Goal: Navigation & Orientation: Find specific page/section

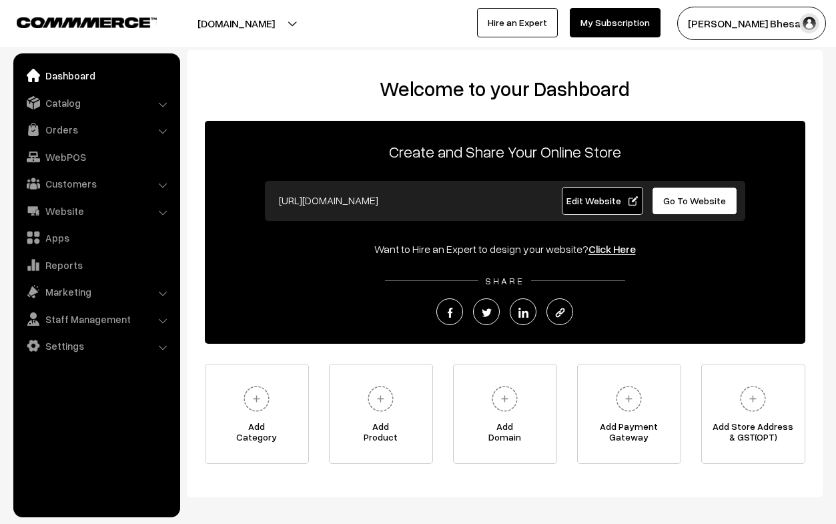
scroll to position [59, 0]
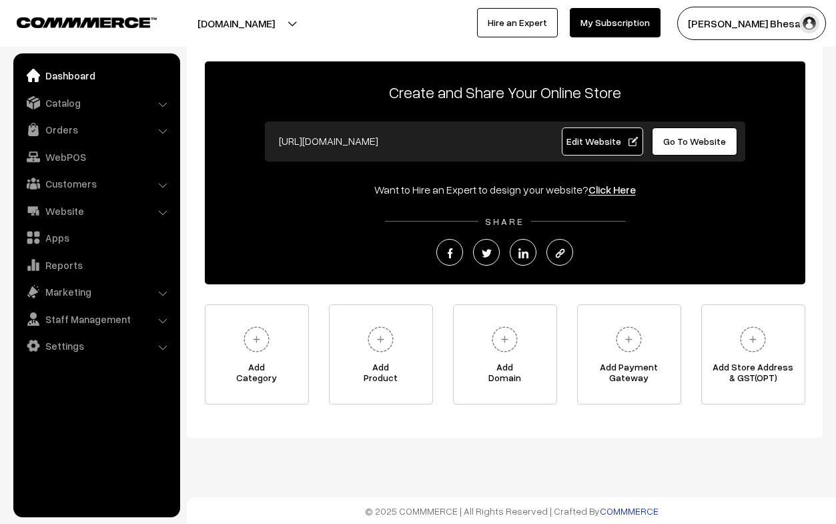
click at [602, 510] on link "COMMMERCE" at bounding box center [629, 510] width 59 height 11
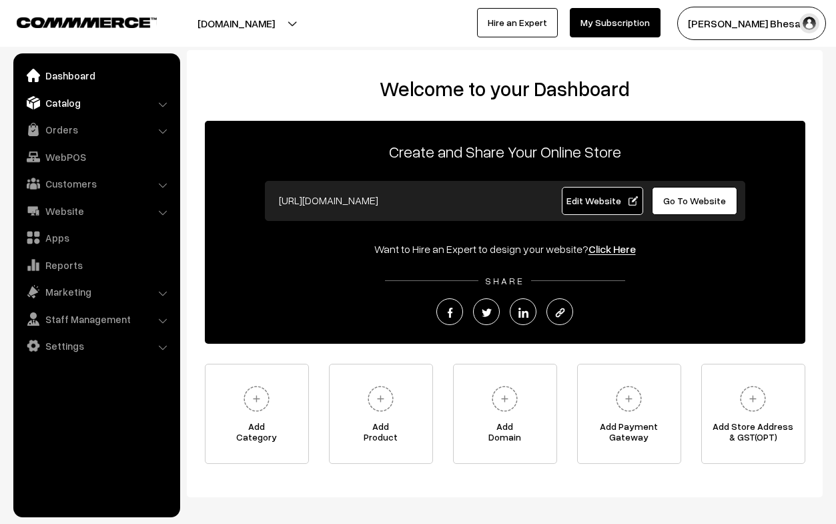
click at [160, 99] on link "Catalog" at bounding box center [96, 103] width 159 height 24
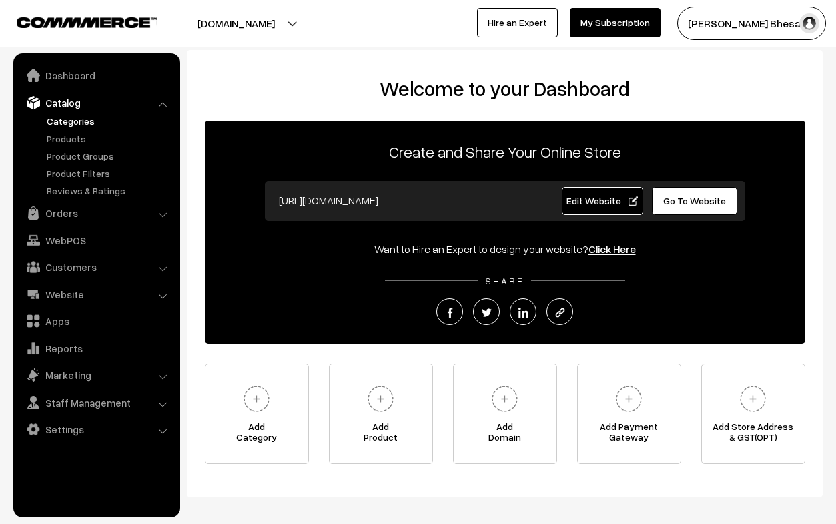
click at [91, 123] on link "Categories" at bounding box center [109, 121] width 132 height 14
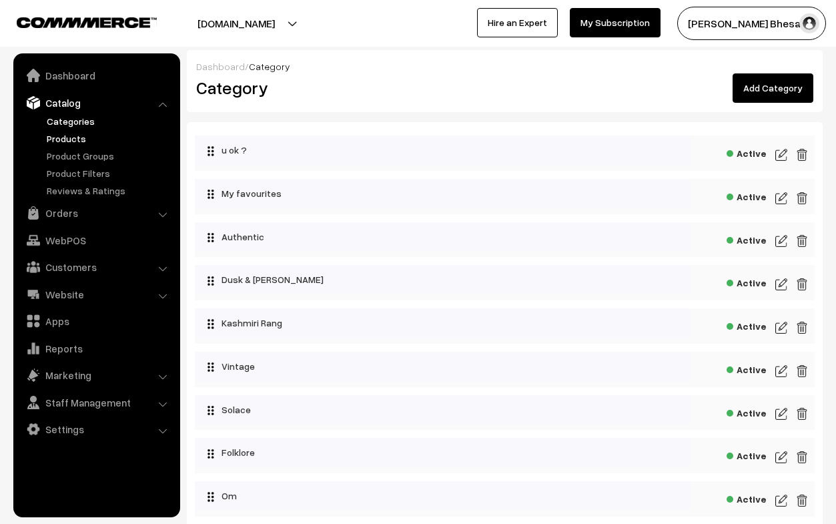
click at [75, 136] on link "Products" at bounding box center [109, 139] width 132 height 14
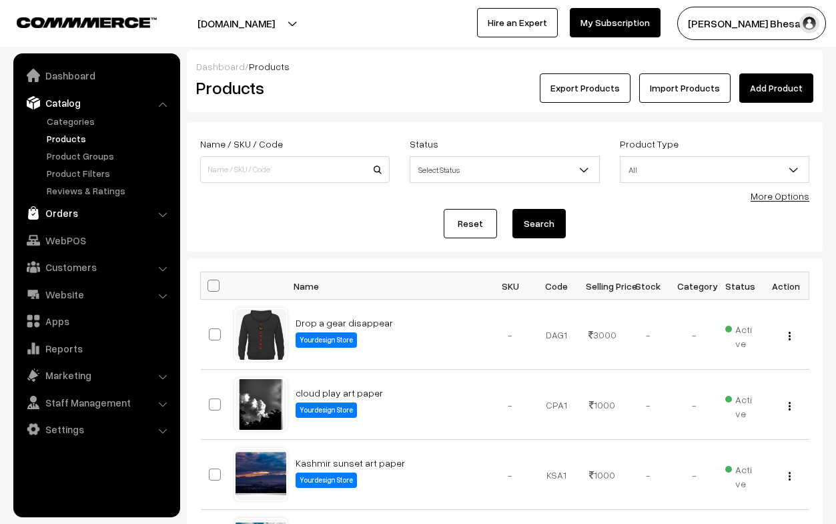
click at [135, 213] on link "Orders" at bounding box center [96, 213] width 159 height 24
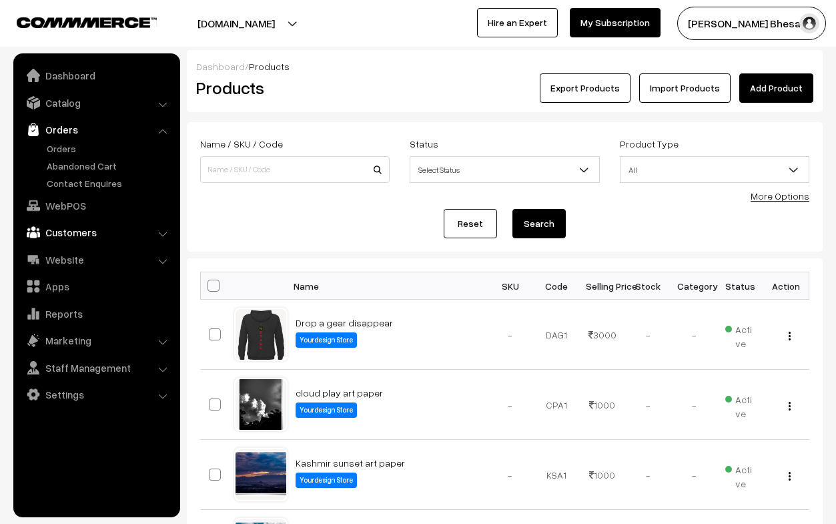
click at [79, 232] on link "Customers" at bounding box center [96, 232] width 159 height 24
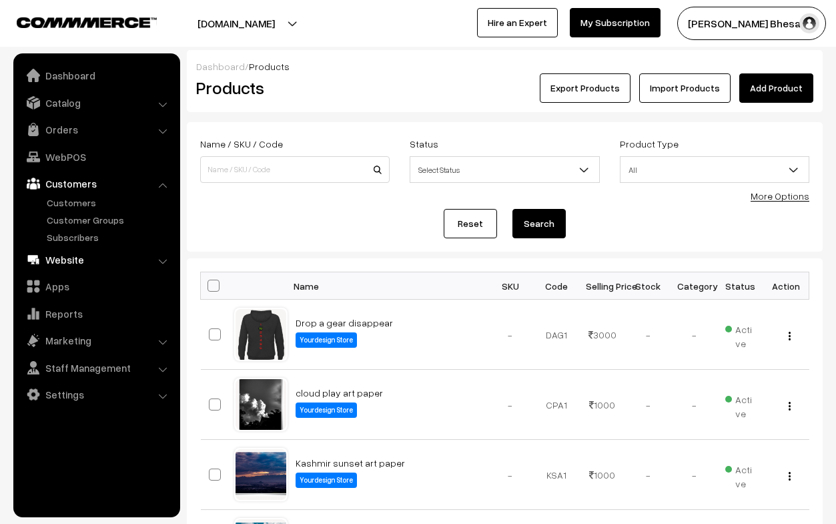
click at [78, 257] on link "Website" at bounding box center [96, 260] width 159 height 24
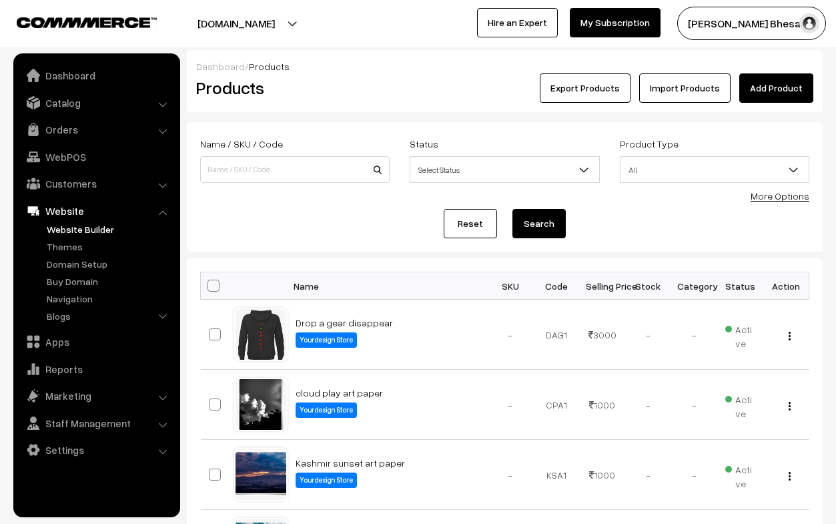
click at [78, 224] on link "Website Builder" at bounding box center [109, 229] width 132 height 14
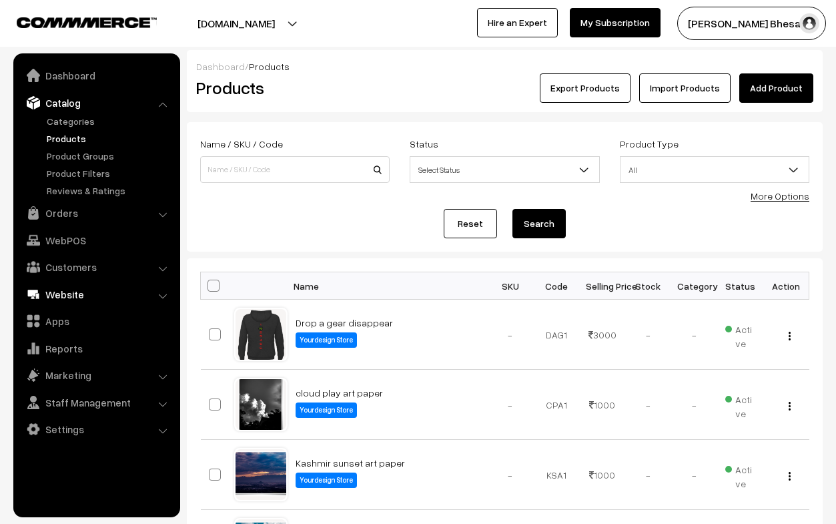
click at [74, 300] on link "Website" at bounding box center [96, 294] width 159 height 24
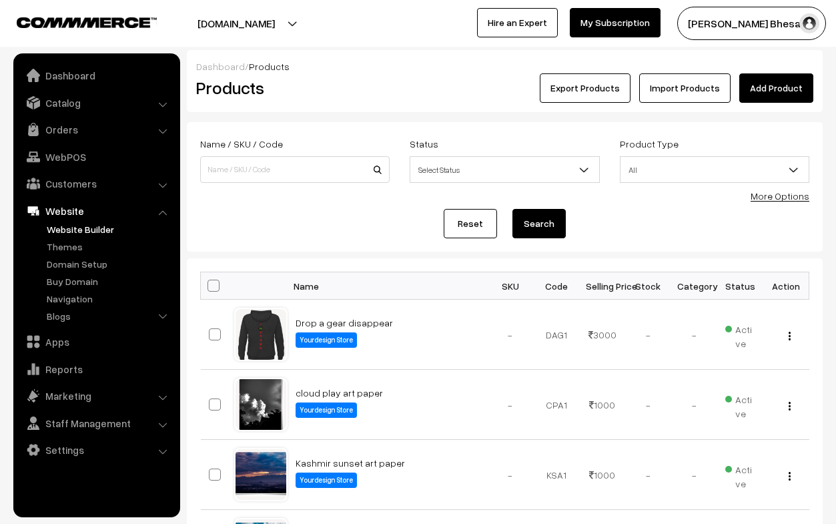
click at [82, 226] on link "Website Builder" at bounding box center [109, 229] width 132 height 14
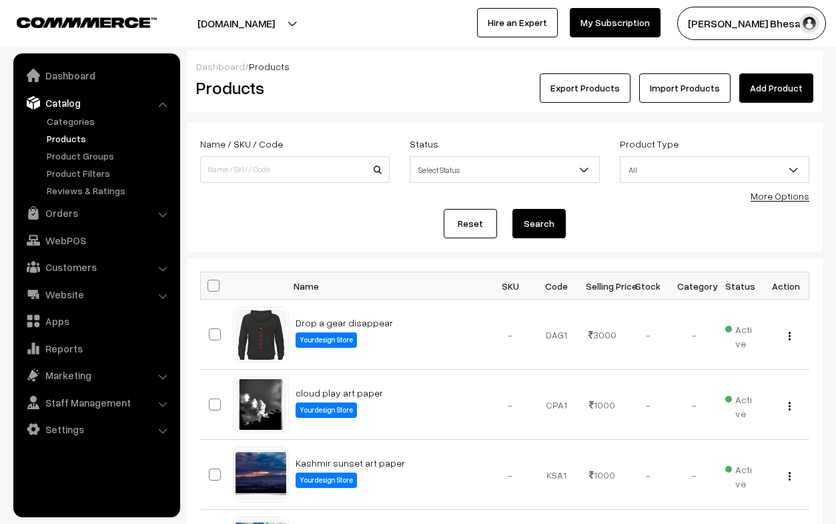
click at [238, 23] on button "[DOMAIN_NAME]" at bounding box center [236, 23] width 171 height 33
click at [65, 274] on link "Customers" at bounding box center [96, 267] width 159 height 24
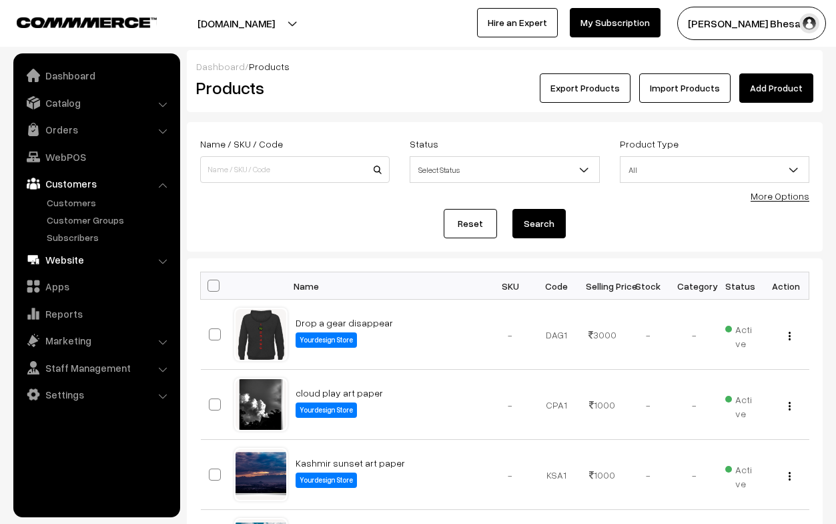
click at [97, 270] on link "Website" at bounding box center [96, 260] width 159 height 24
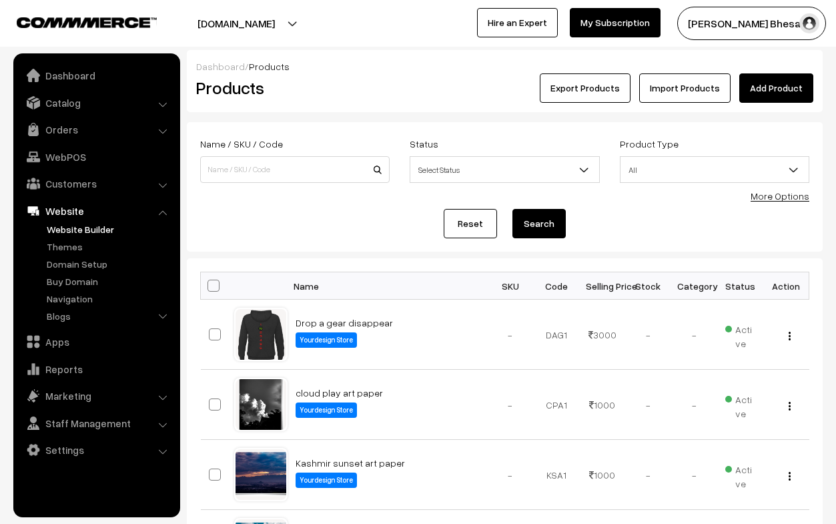
click at [100, 230] on link "Website Builder" at bounding box center [109, 229] width 132 height 14
